Goal: Find contact information: Obtain details needed to contact an individual or organization

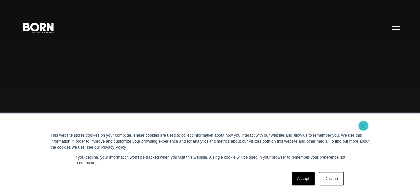
click at [363, 126] on link "×" at bounding box center [363, 126] width 8 height 6
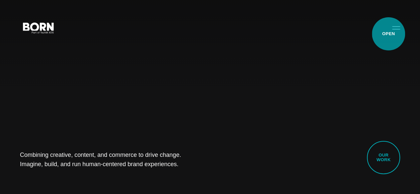
click at [389, 34] on button "Primary Menu" at bounding box center [396, 28] width 16 height 14
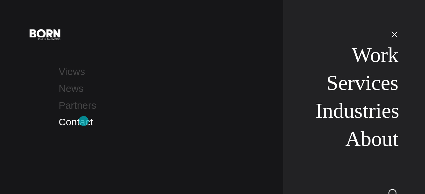
click at [84, 121] on link "Contact" at bounding box center [76, 122] width 34 height 11
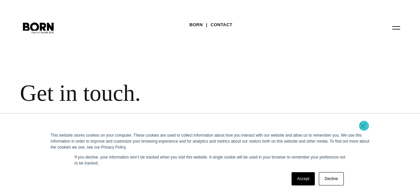
click at [364, 126] on link "×" at bounding box center [363, 126] width 8 height 6
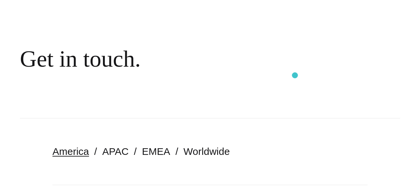
scroll to position [100, 0]
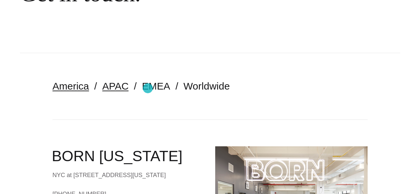
click at [129, 88] on link "APAC" at bounding box center [115, 86] width 26 height 11
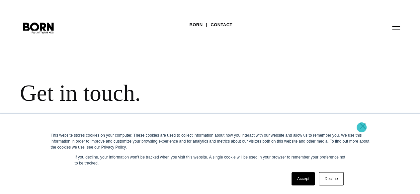
click at [362, 128] on link "×" at bounding box center [363, 126] width 8 height 6
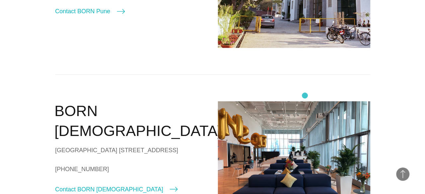
scroll to position [598, 0]
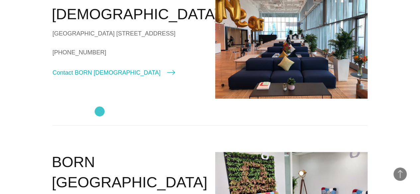
drag, startPoint x: 134, startPoint y: 111, endPoint x: 100, endPoint y: 112, distance: 33.9
drag, startPoint x: 100, startPoint y: 112, endPoint x: 133, endPoint y: 106, distance: 33.7
click at [133, 57] on link "+65 6386 3174" at bounding box center [128, 52] width 153 height 10
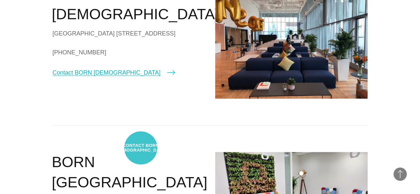
click at [141, 77] on link "Contact BORN [DEMOGRAPHIC_DATA]" at bounding box center [113, 72] width 123 height 9
select select "*********"
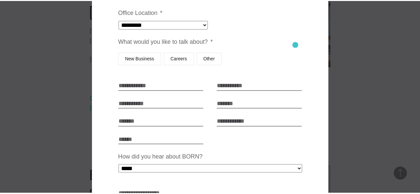
scroll to position [0, 0]
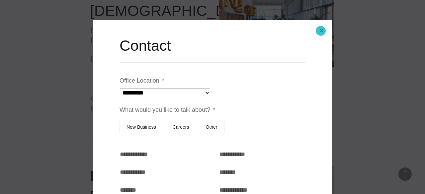
click at [321, 31] on button "Close modal" at bounding box center [322, 31] width 16 height 16
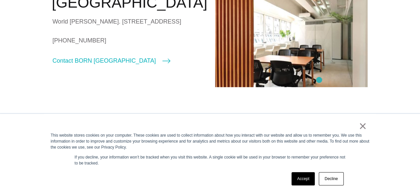
scroll to position [996, 0]
